Goal: Task Accomplishment & Management: Manage account settings

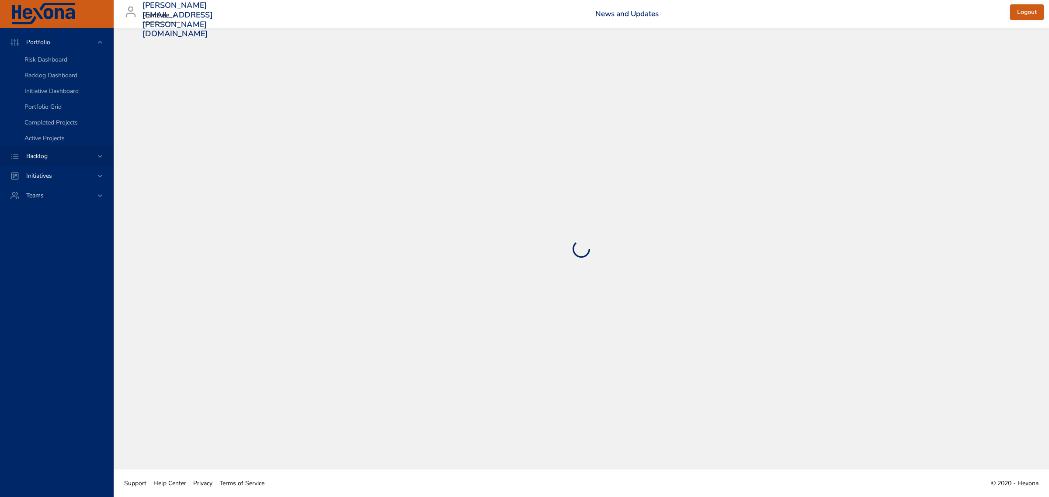
click at [97, 153] on icon at bounding box center [100, 156] width 9 height 9
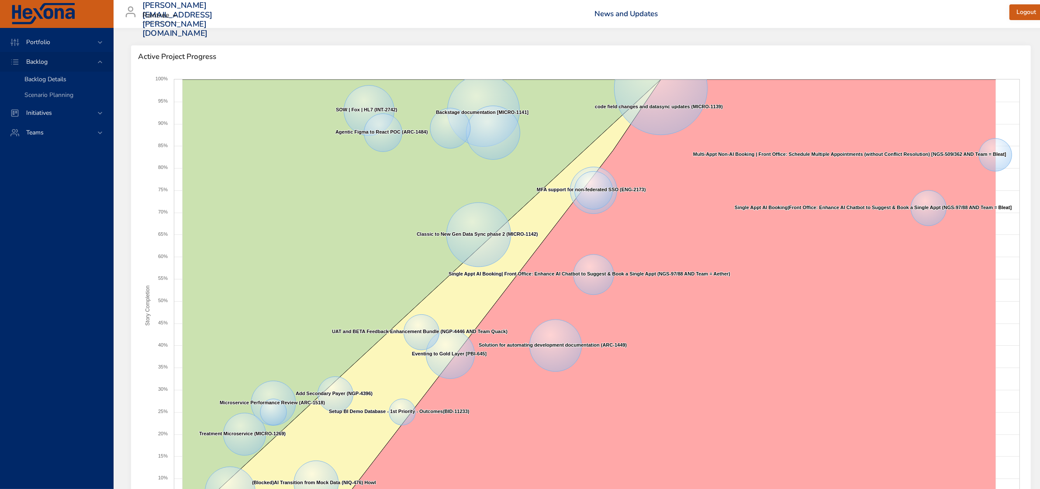
click at [49, 80] on span "Backlog Details" at bounding box center [45, 79] width 42 height 8
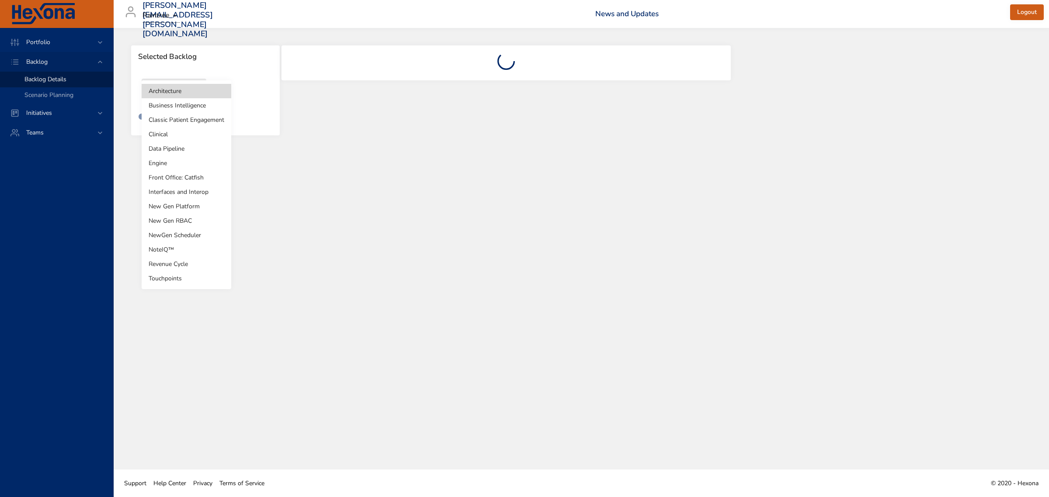
click at [193, 90] on body "Portfolio Backlog Backlog Details Scenario Planning Initiatives Teams [PERSON_N…" at bounding box center [524, 248] width 1049 height 497
click at [173, 266] on li "Revenue Cycle" at bounding box center [187, 264] width 90 height 14
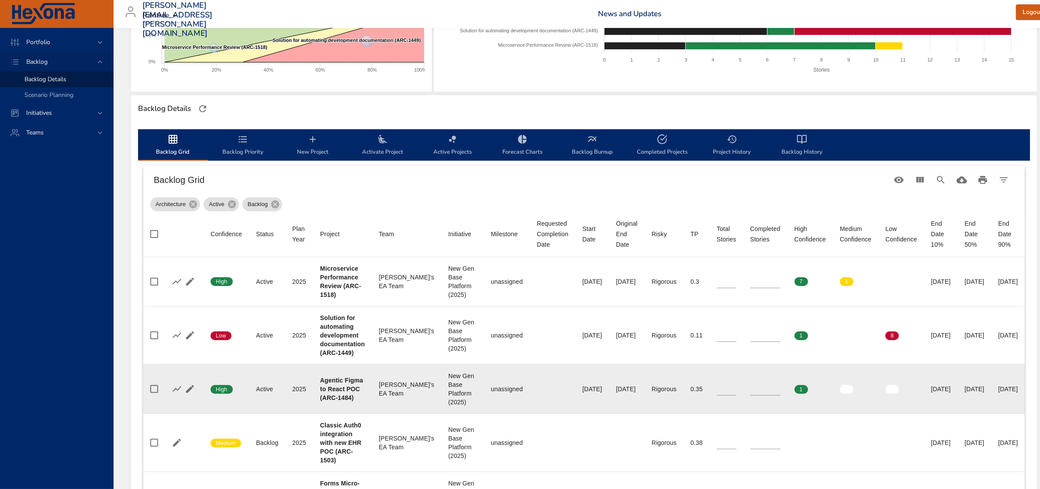
scroll to position [218, 0]
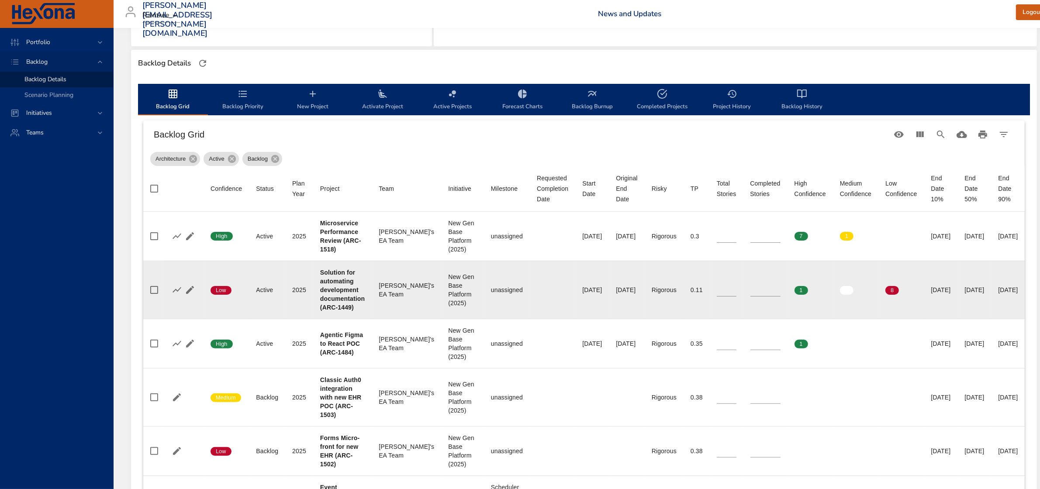
type input "*"
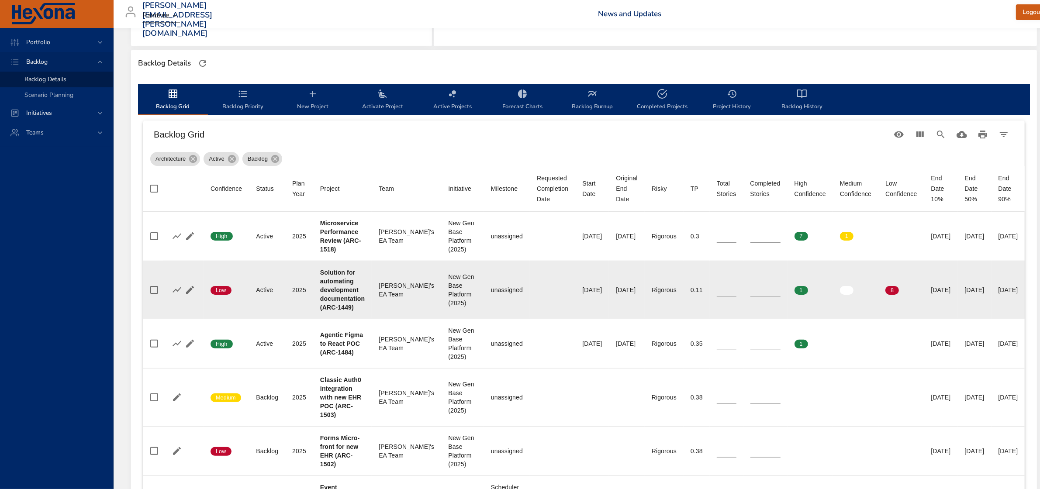
type input "*"
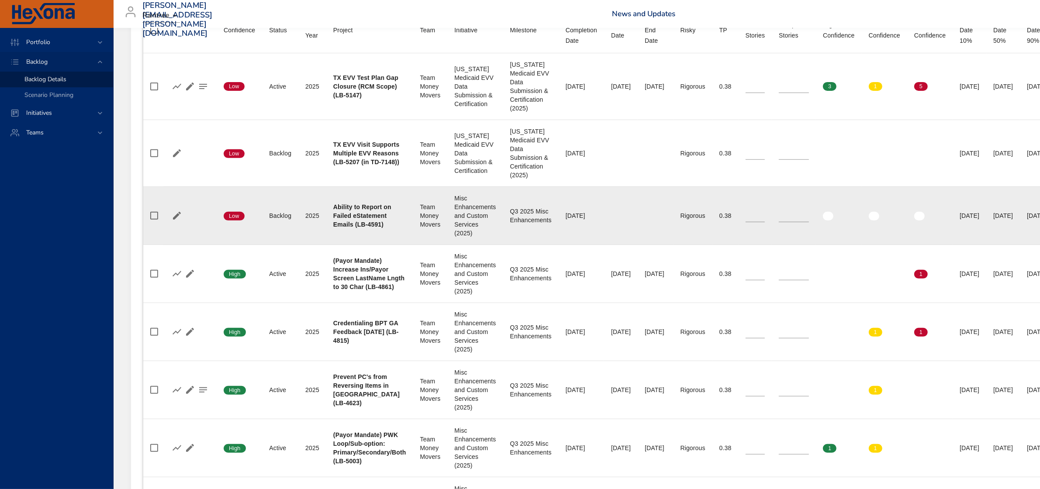
scroll to position [382, 0]
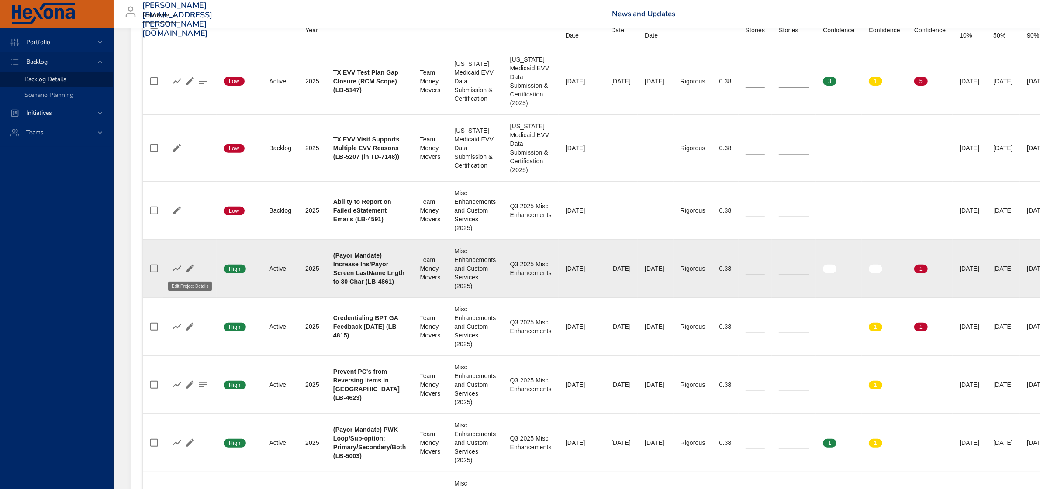
click at [190, 268] on icon "button" at bounding box center [190, 269] width 8 height 8
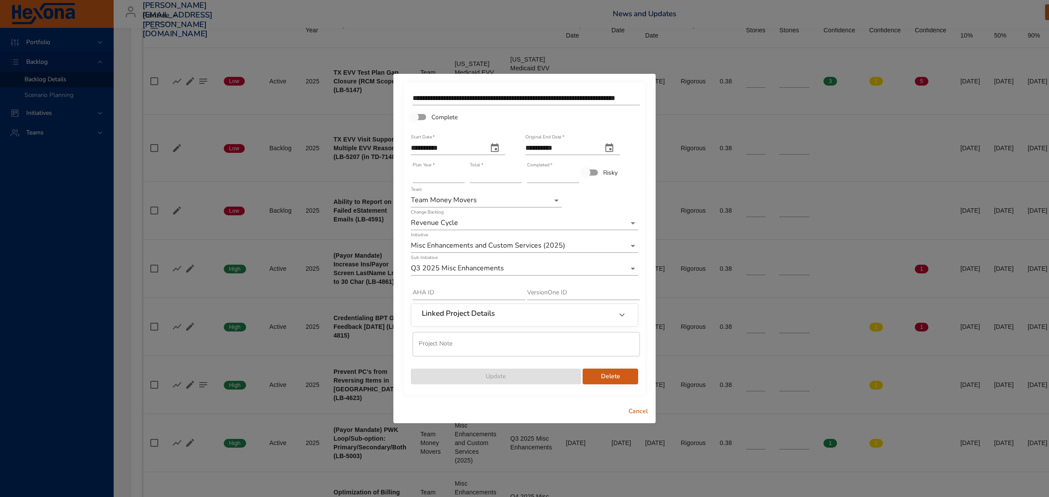
click at [520, 173] on input "*" at bounding box center [496, 176] width 52 height 14
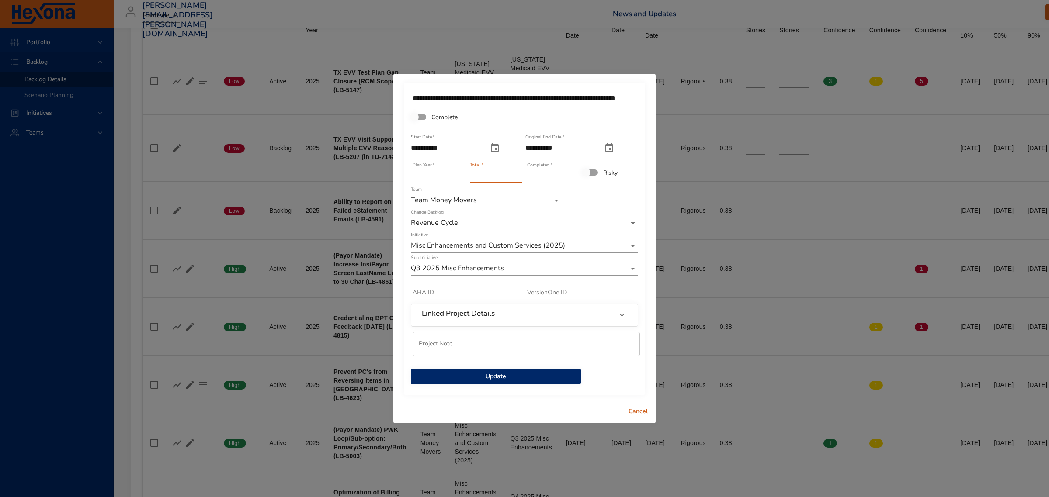
type input "*"
click at [518, 179] on input "*" at bounding box center [496, 176] width 52 height 14
type input "*"
click at [575, 173] on input "*" at bounding box center [553, 176] width 52 height 14
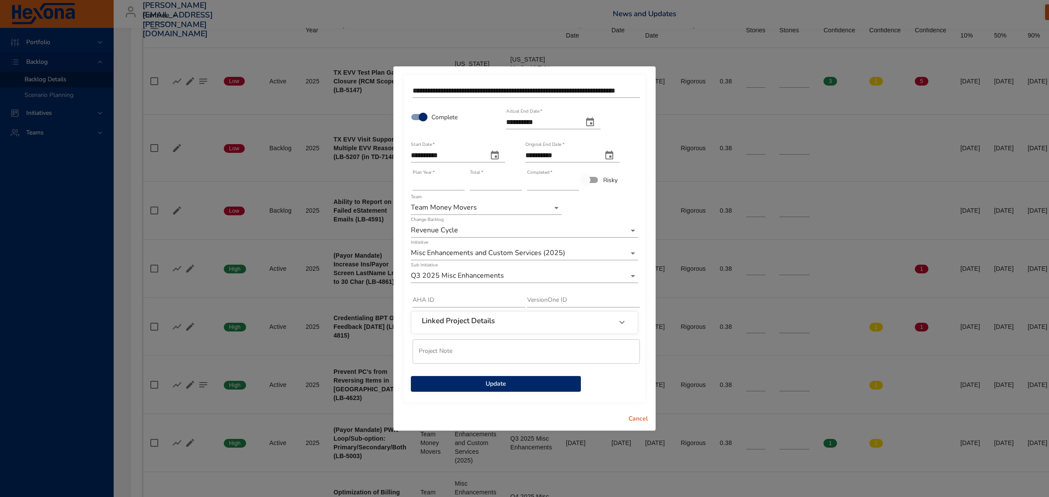
click at [488, 383] on span "Update" at bounding box center [496, 384] width 156 height 11
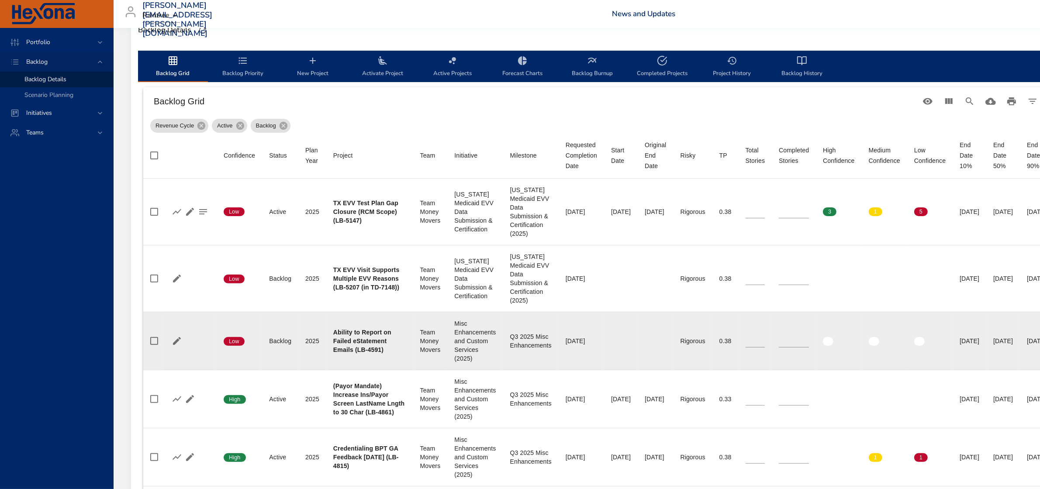
scroll to position [273, 0]
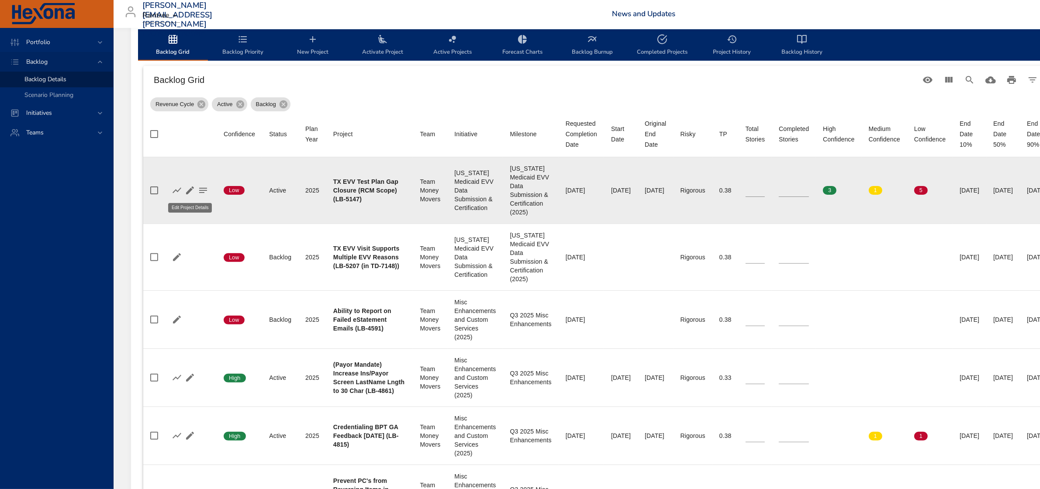
click at [192, 188] on icon "button" at bounding box center [190, 190] width 10 height 10
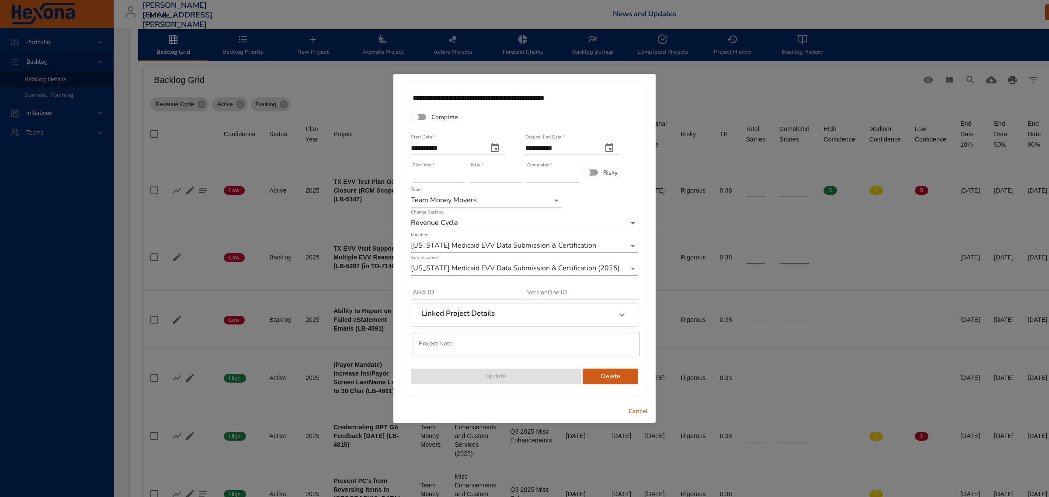
type input "*"
click at [576, 173] on input "*" at bounding box center [553, 176] width 52 height 14
click at [519, 378] on span "Update" at bounding box center [496, 376] width 156 height 11
